Goal: Check status: Check status

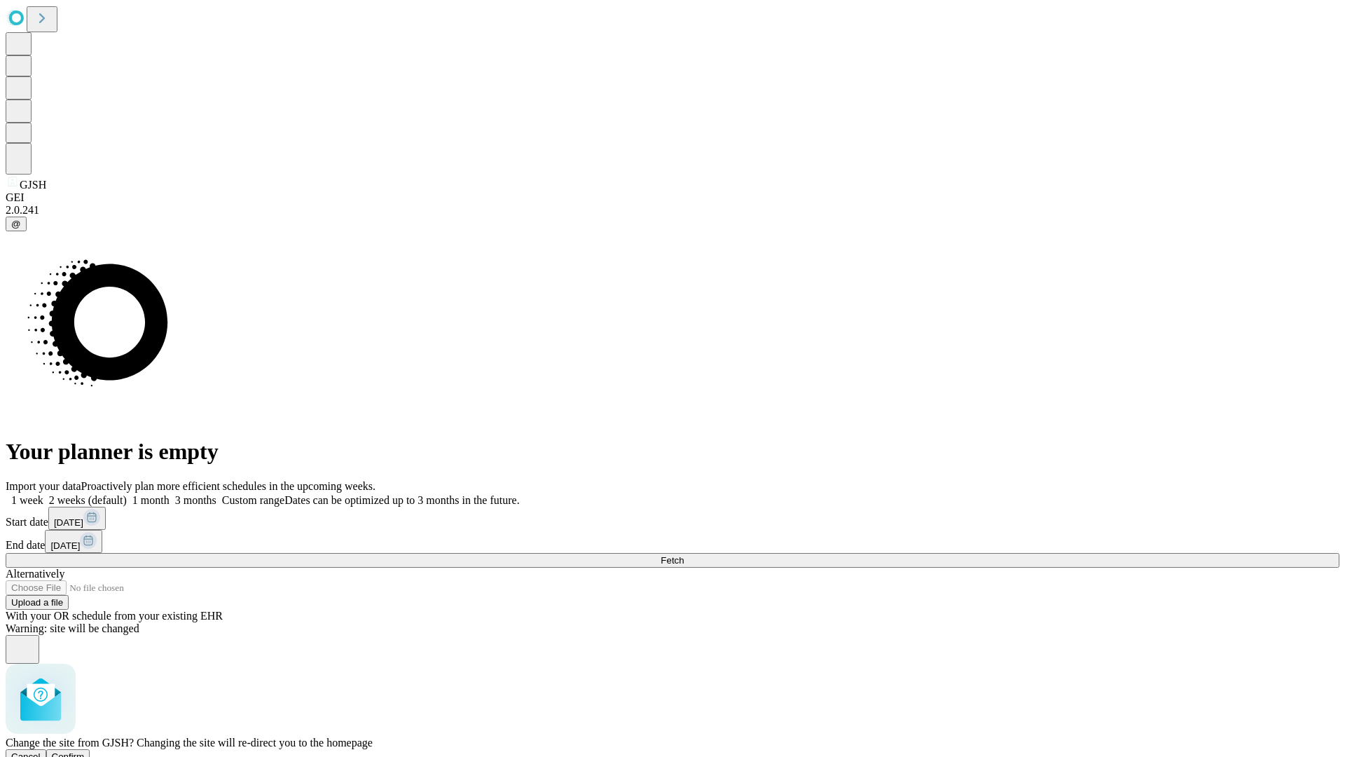
click at [85, 751] on span "Confirm" at bounding box center [68, 756] width 33 height 11
click at [43, 494] on label "1 week" at bounding box center [25, 500] width 38 height 12
click at [684, 555] on span "Fetch" at bounding box center [672, 560] width 23 height 11
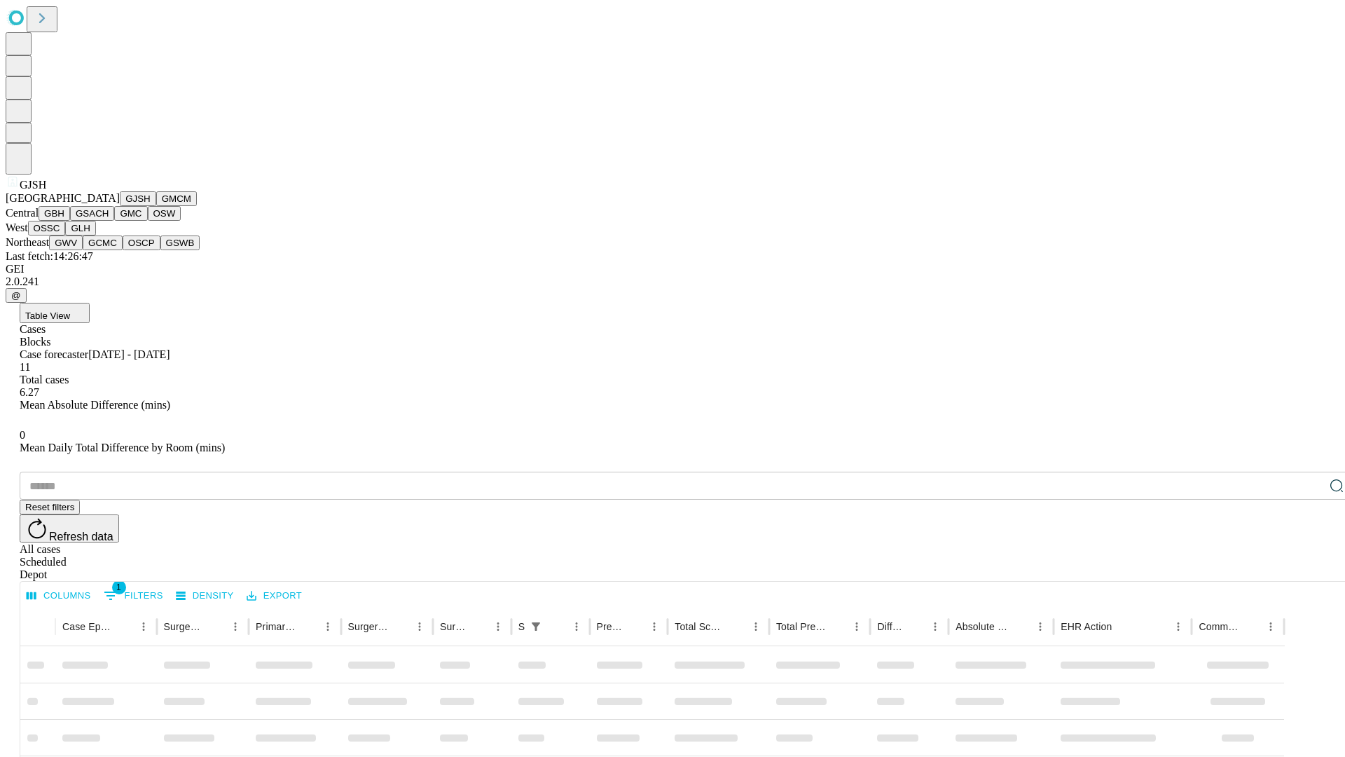
click at [156, 206] on button "GMCM" at bounding box center [176, 198] width 41 height 15
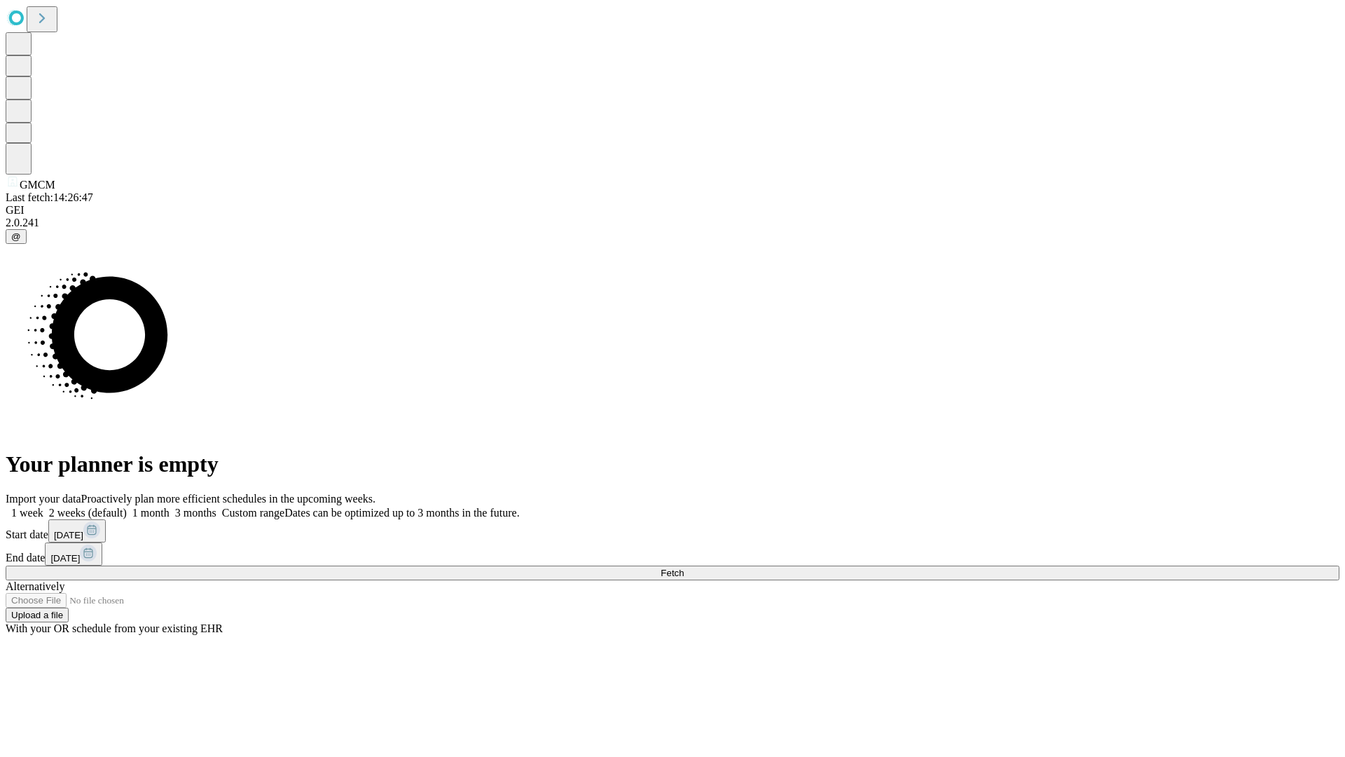
click at [43, 507] on label "1 week" at bounding box center [25, 513] width 38 height 12
click at [684, 568] on span "Fetch" at bounding box center [672, 573] width 23 height 11
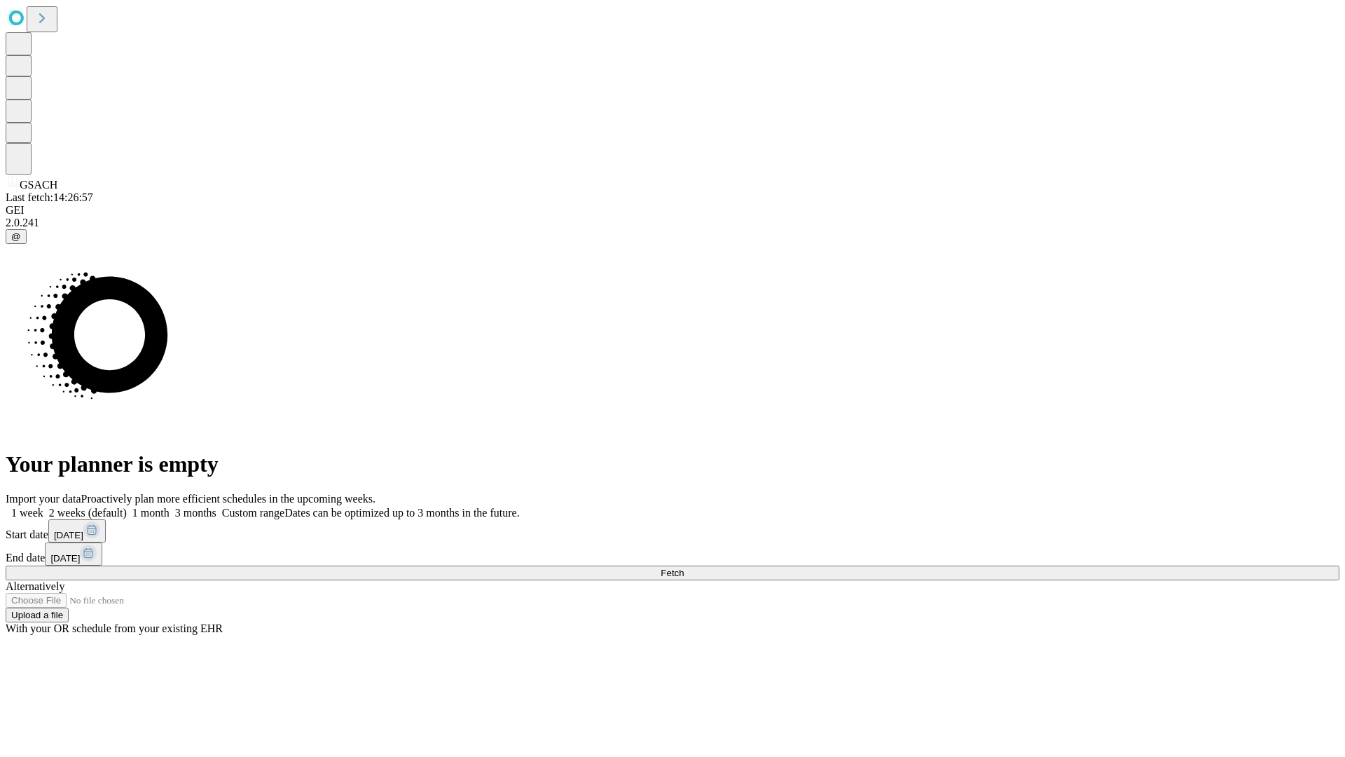
click at [43, 507] on label "1 week" at bounding box center [25, 513] width 38 height 12
click at [684, 568] on span "Fetch" at bounding box center [672, 573] width 23 height 11
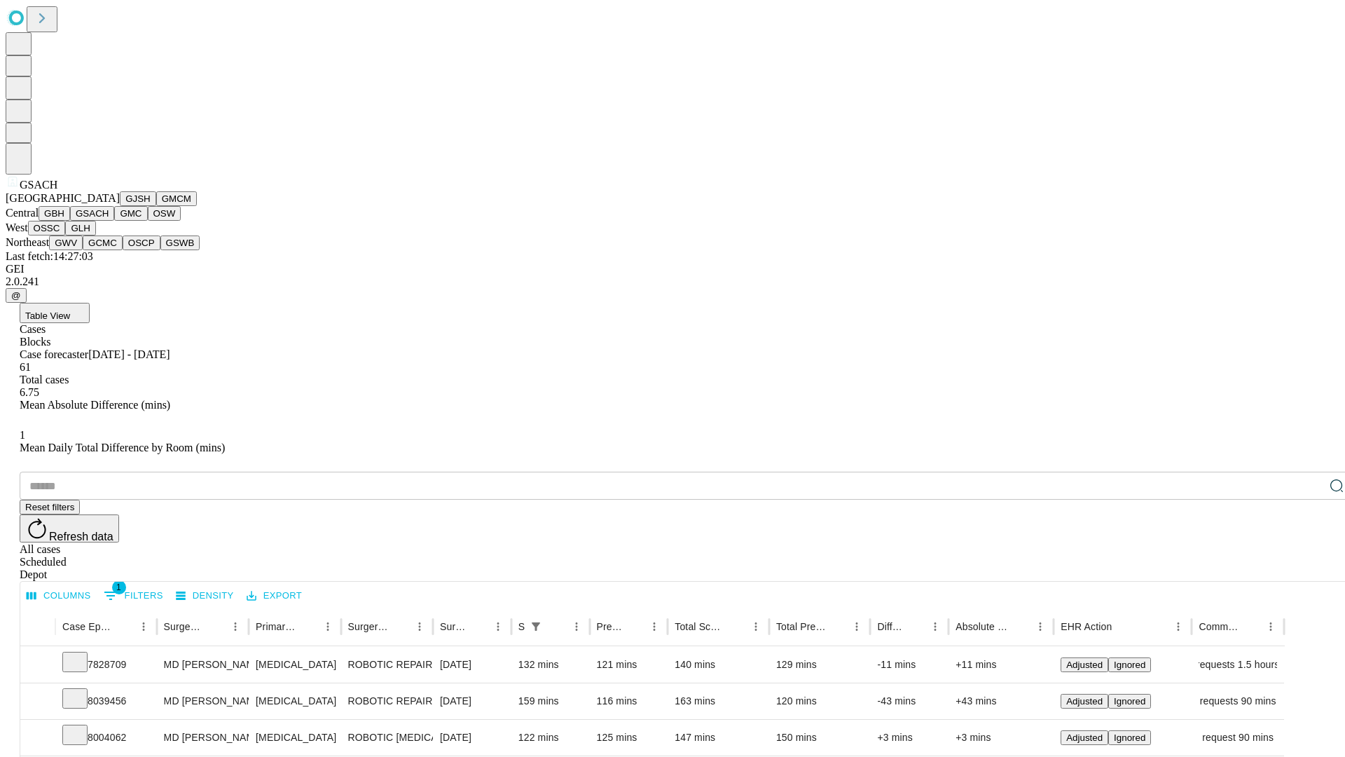
click at [114, 221] on button "GMC" at bounding box center [130, 213] width 33 height 15
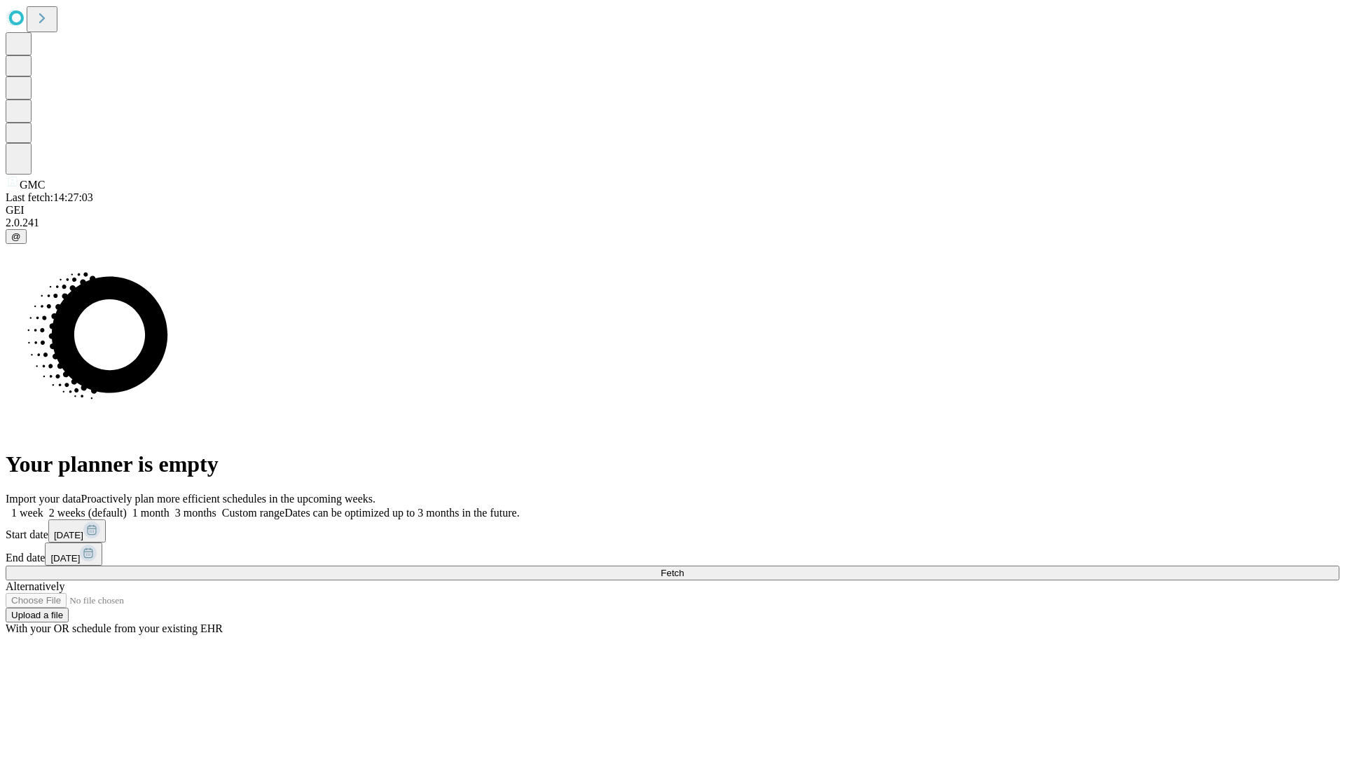
click at [43, 507] on label "1 week" at bounding box center [25, 513] width 38 height 12
click at [684, 568] on span "Fetch" at bounding box center [672, 573] width 23 height 11
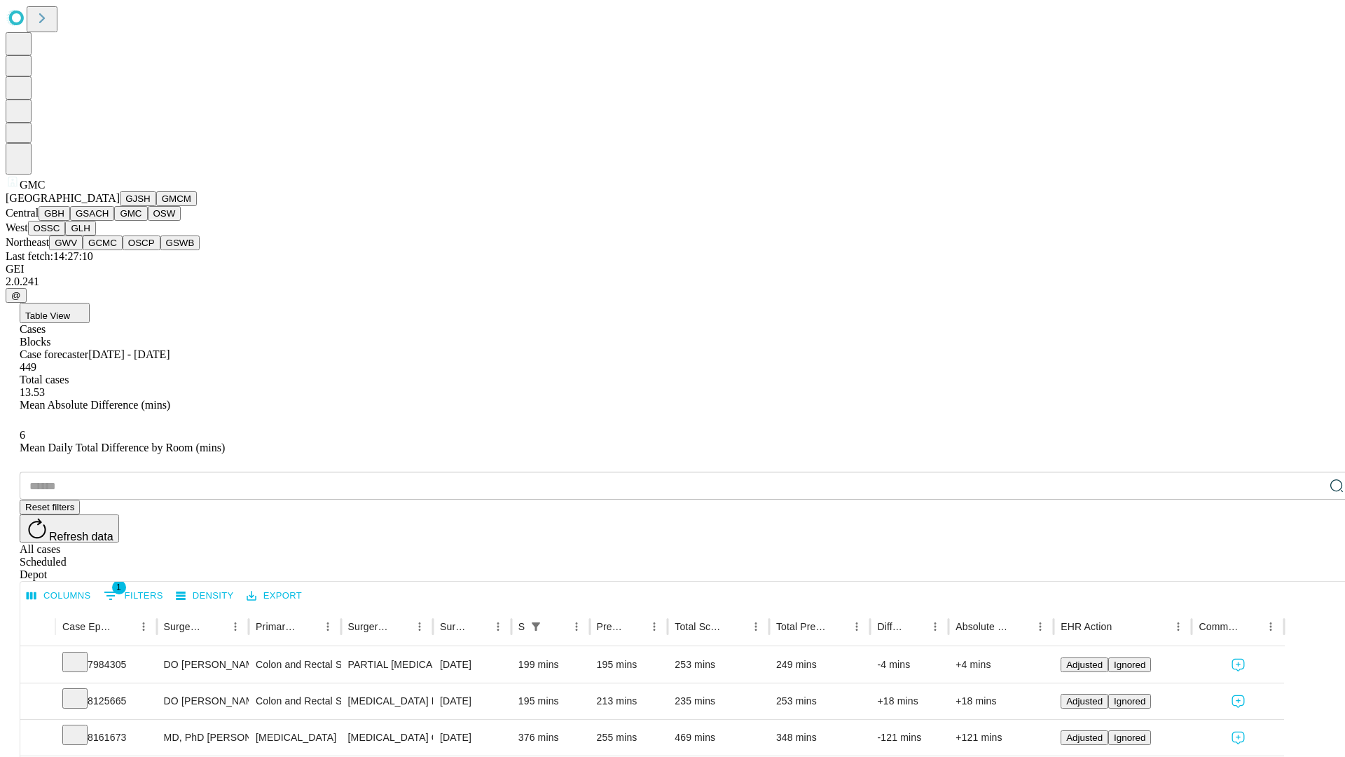
click at [148, 221] on button "OSW" at bounding box center [165, 213] width 34 height 15
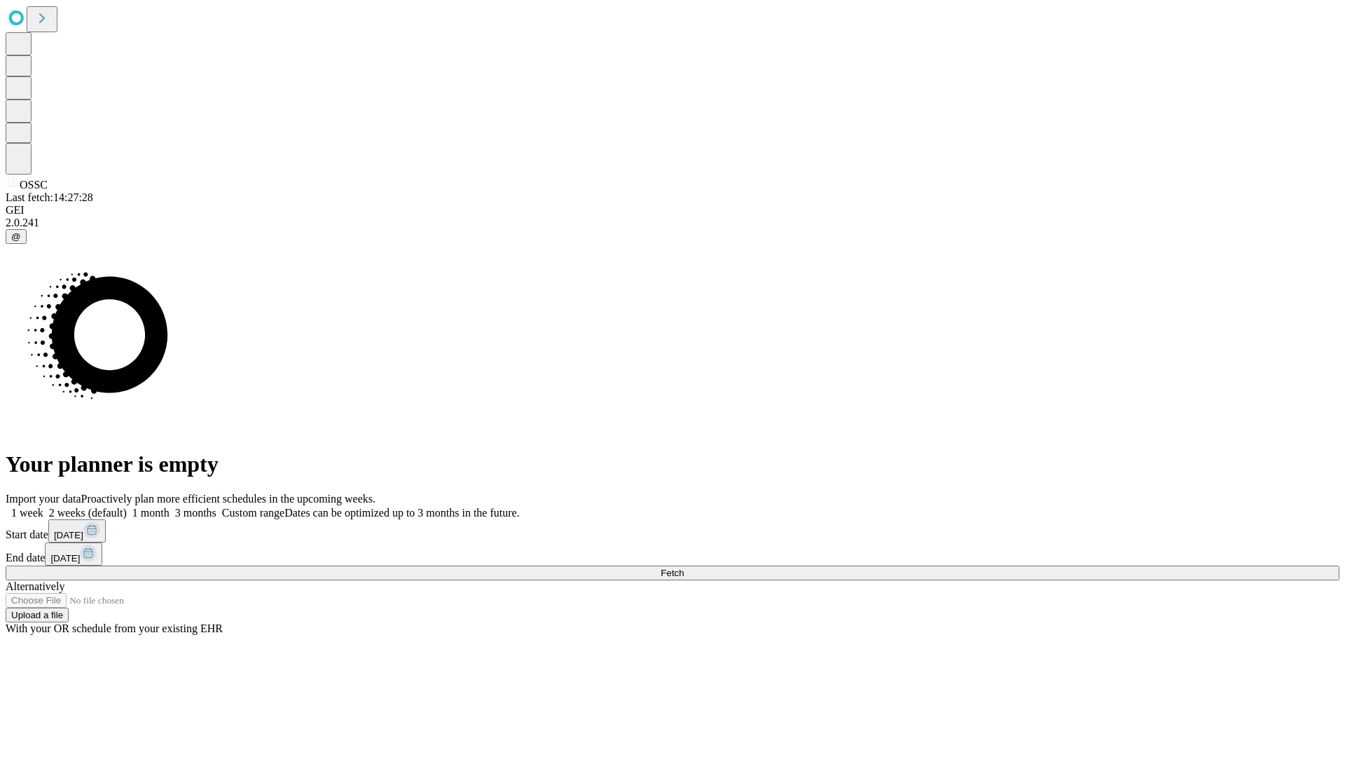
click at [43, 507] on label "1 week" at bounding box center [25, 513] width 38 height 12
click at [684, 568] on span "Fetch" at bounding box center [672, 573] width 23 height 11
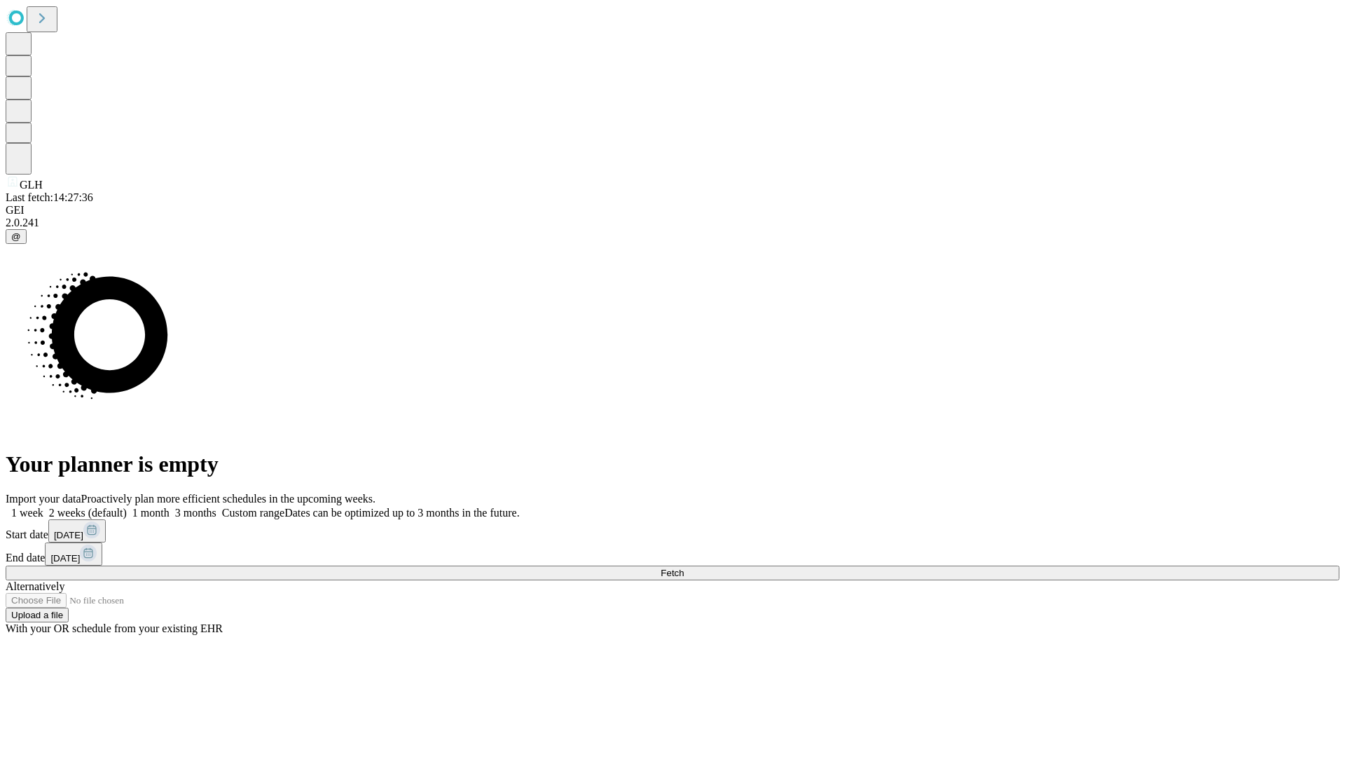
click at [43, 507] on label "1 week" at bounding box center [25, 513] width 38 height 12
click at [684, 568] on span "Fetch" at bounding box center [672, 573] width 23 height 11
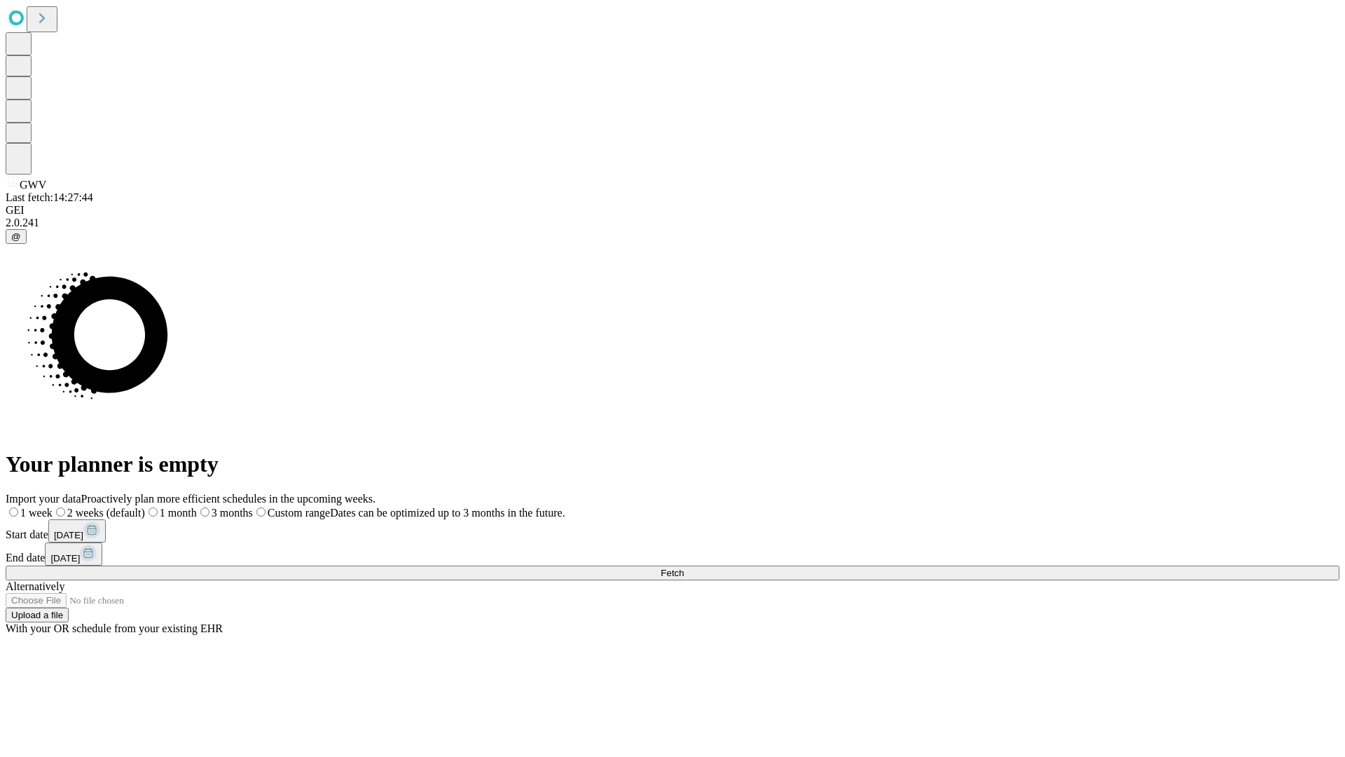
click at [684, 568] on span "Fetch" at bounding box center [672, 573] width 23 height 11
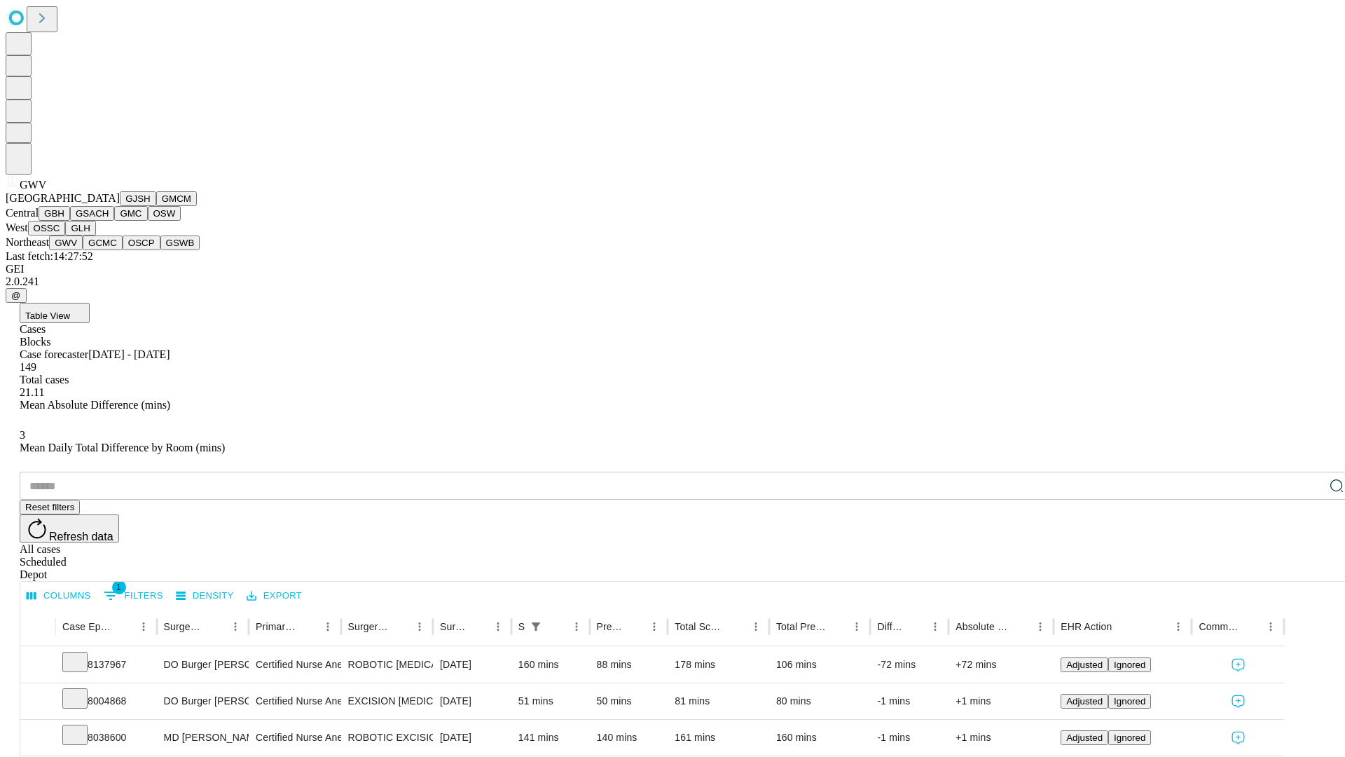
click at [109, 250] on button "GCMC" at bounding box center [103, 242] width 40 height 15
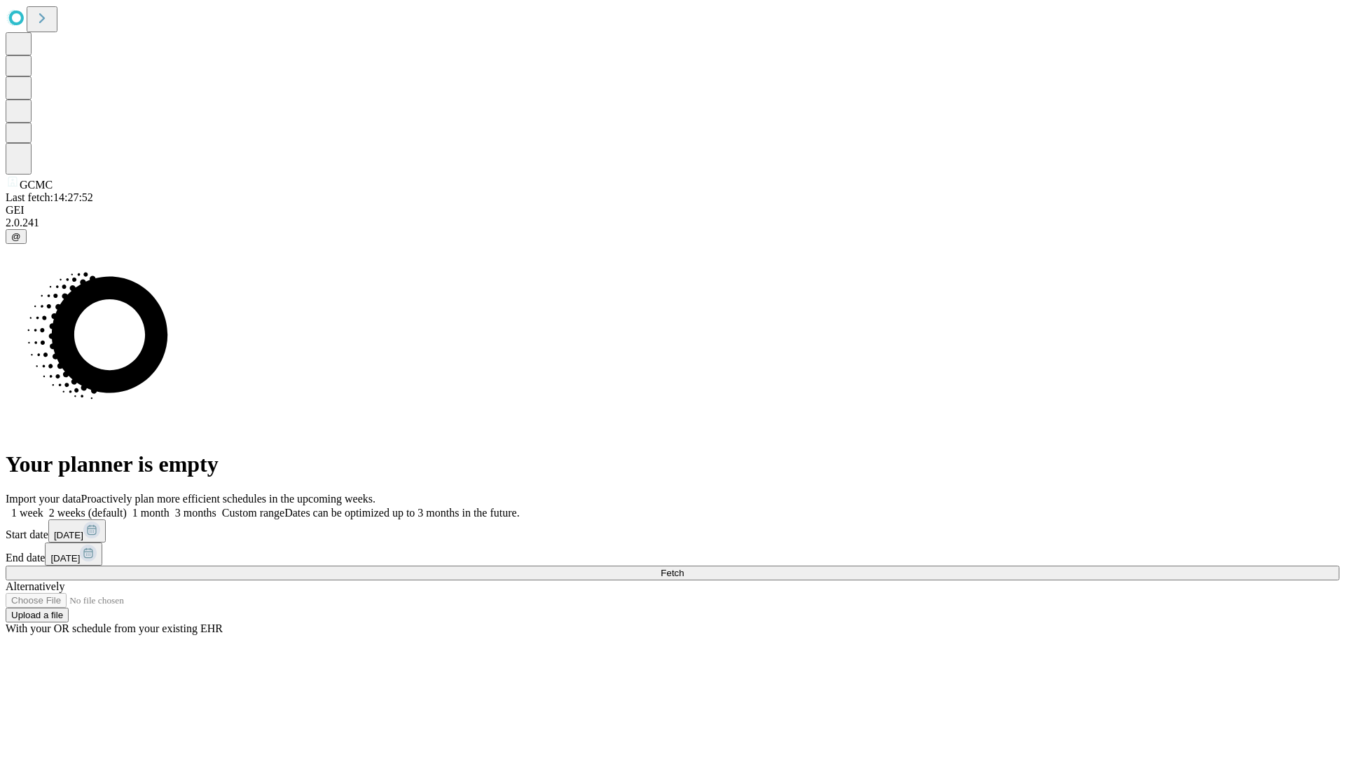
click at [43, 507] on label "1 week" at bounding box center [25, 513] width 38 height 12
click at [684, 568] on span "Fetch" at bounding box center [672, 573] width 23 height 11
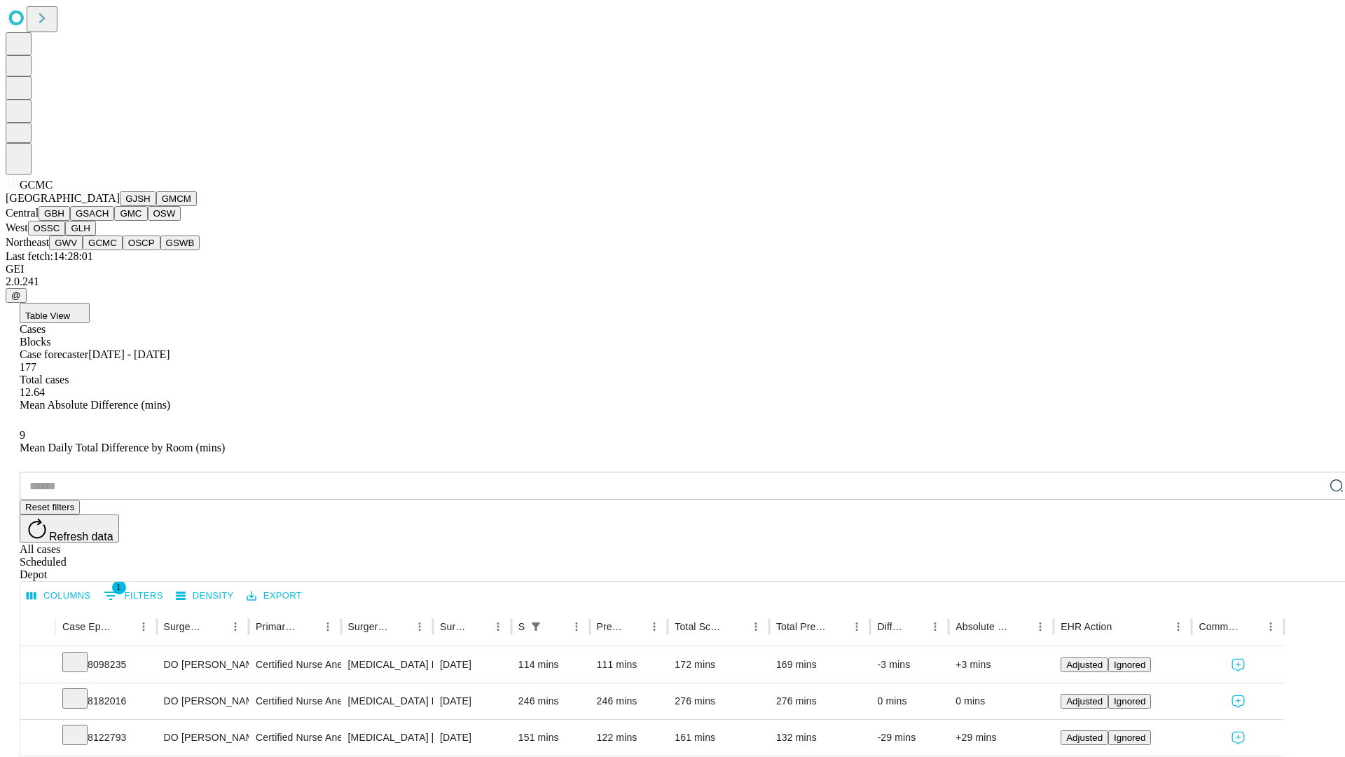
click at [123, 250] on button "OSCP" at bounding box center [142, 242] width 38 height 15
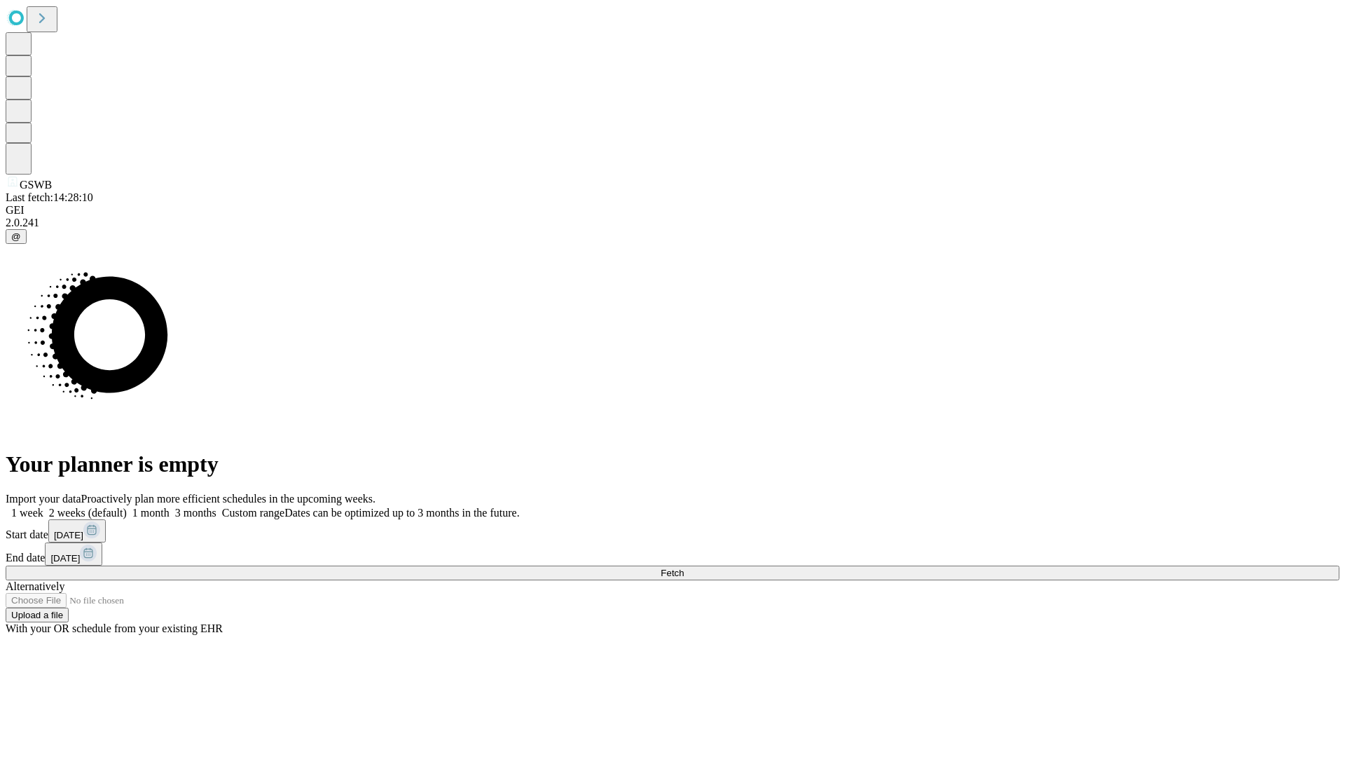
click at [684, 568] on span "Fetch" at bounding box center [672, 573] width 23 height 11
